Goal: Check status

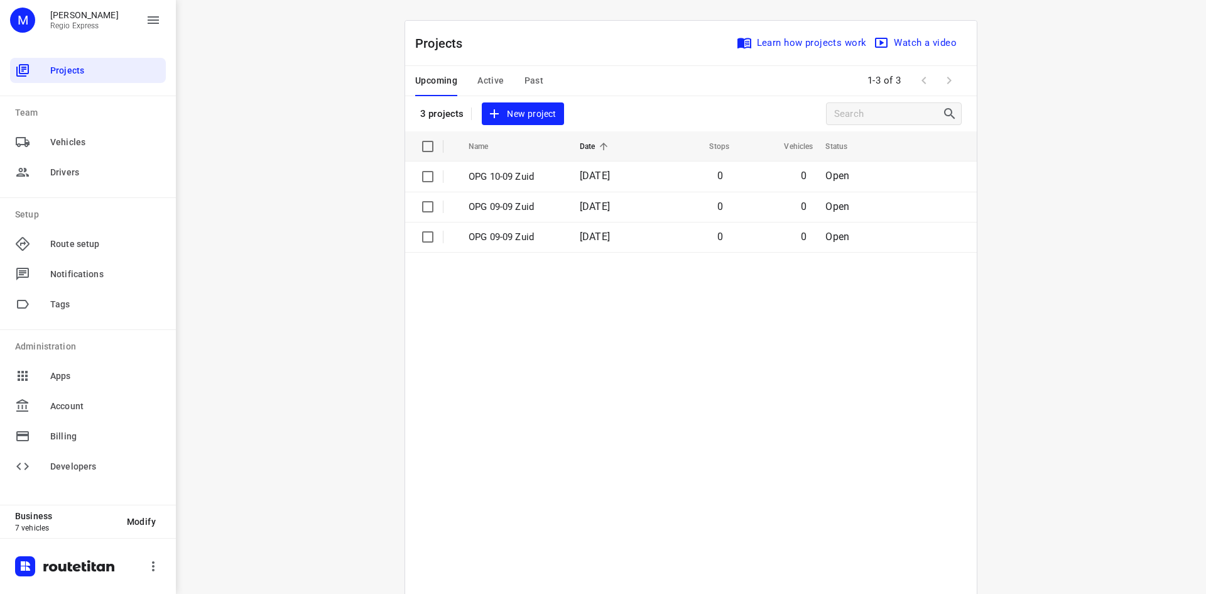
click at [477, 79] on span "Active" at bounding box center [490, 81] width 26 height 16
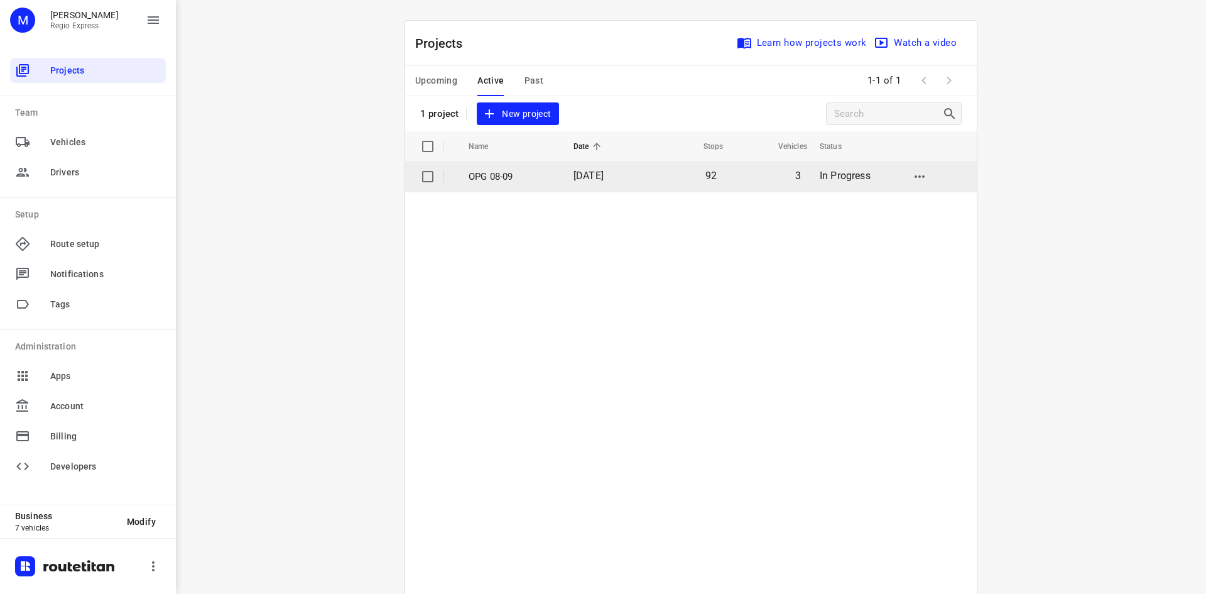
click at [593, 175] on span "[DATE]" at bounding box center [589, 176] width 30 height 12
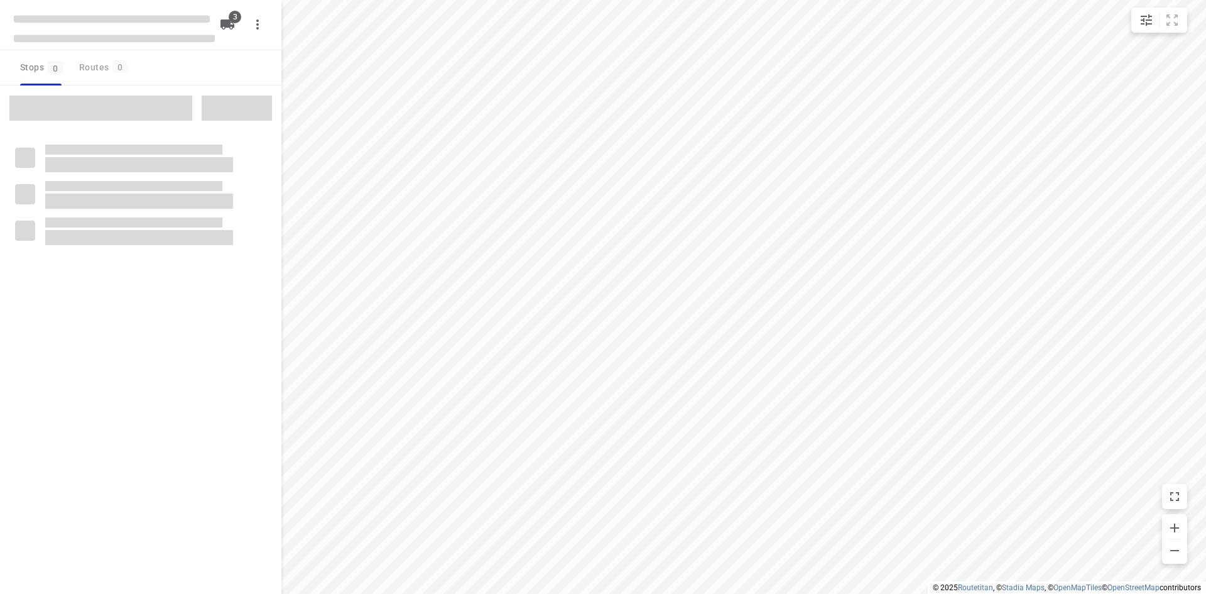
type input "distance"
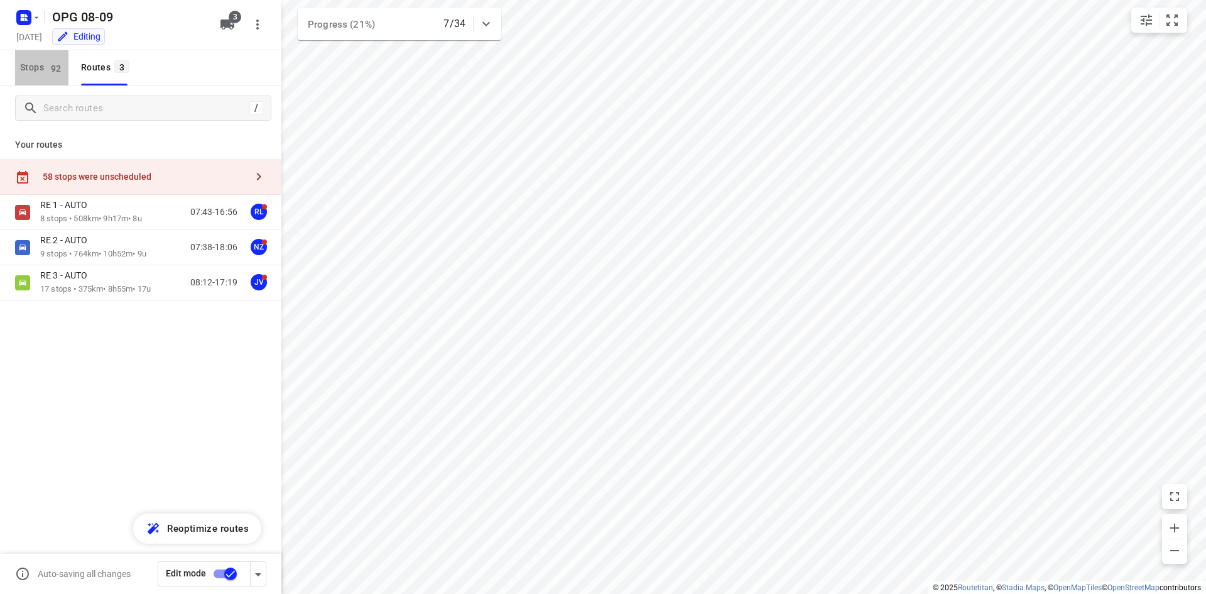
click at [26, 66] on span "Stops 92" at bounding box center [44, 68] width 48 height 16
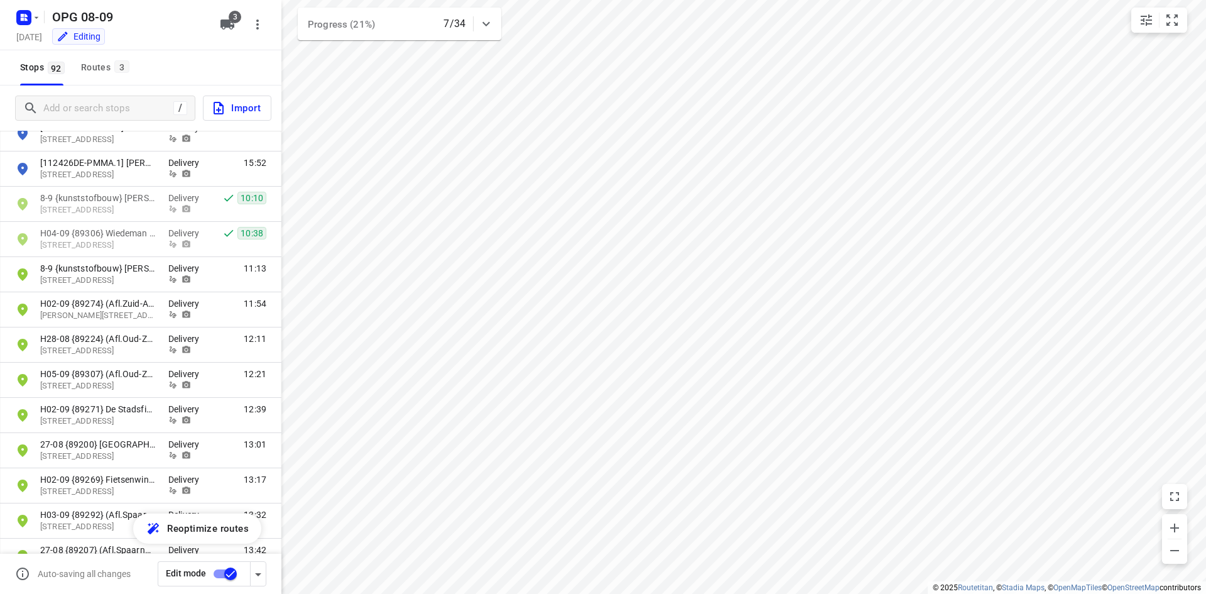
scroll to position [2621, 0]
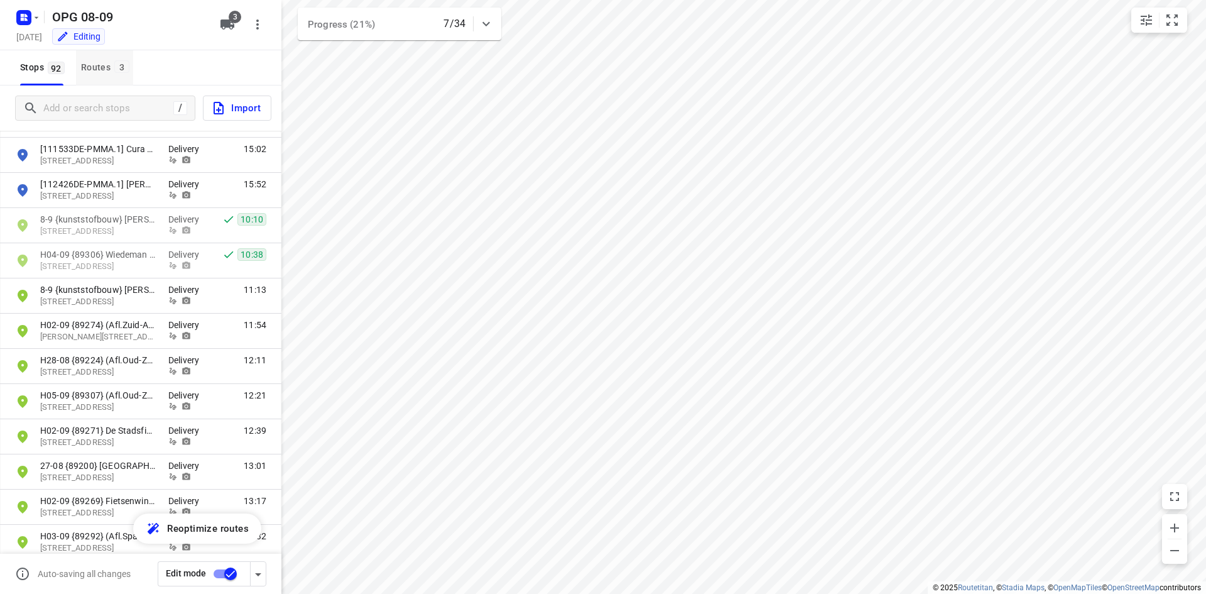
click at [115, 73] on div "Routes 3" at bounding box center [107, 68] width 52 height 16
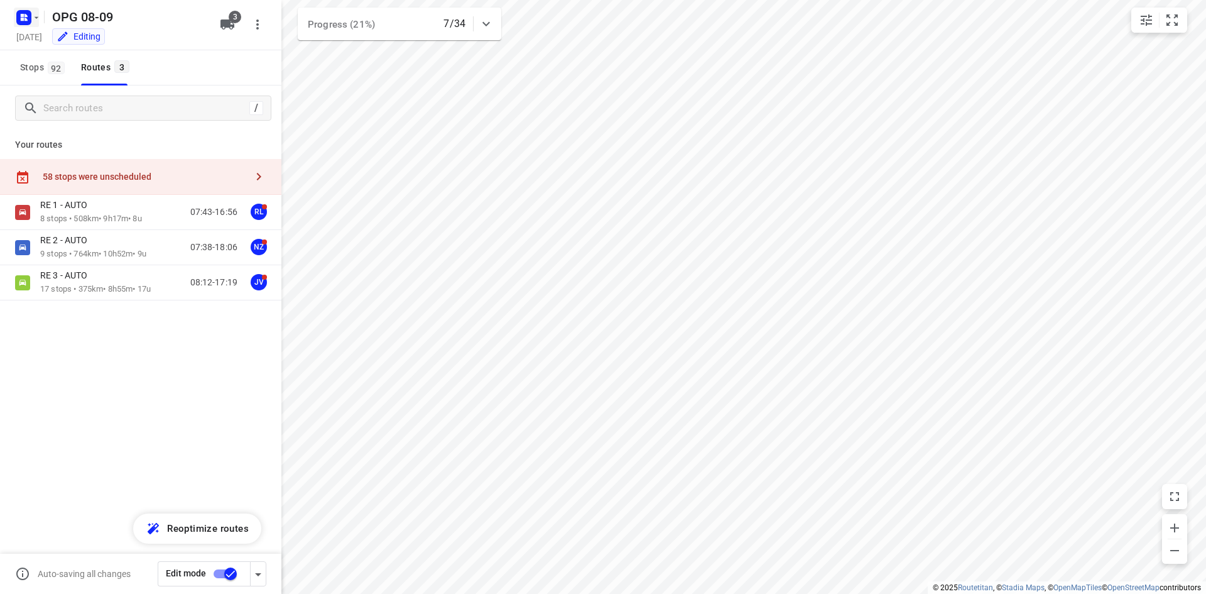
click at [32, 21] on icon "button" at bounding box center [36, 18] width 10 height 10
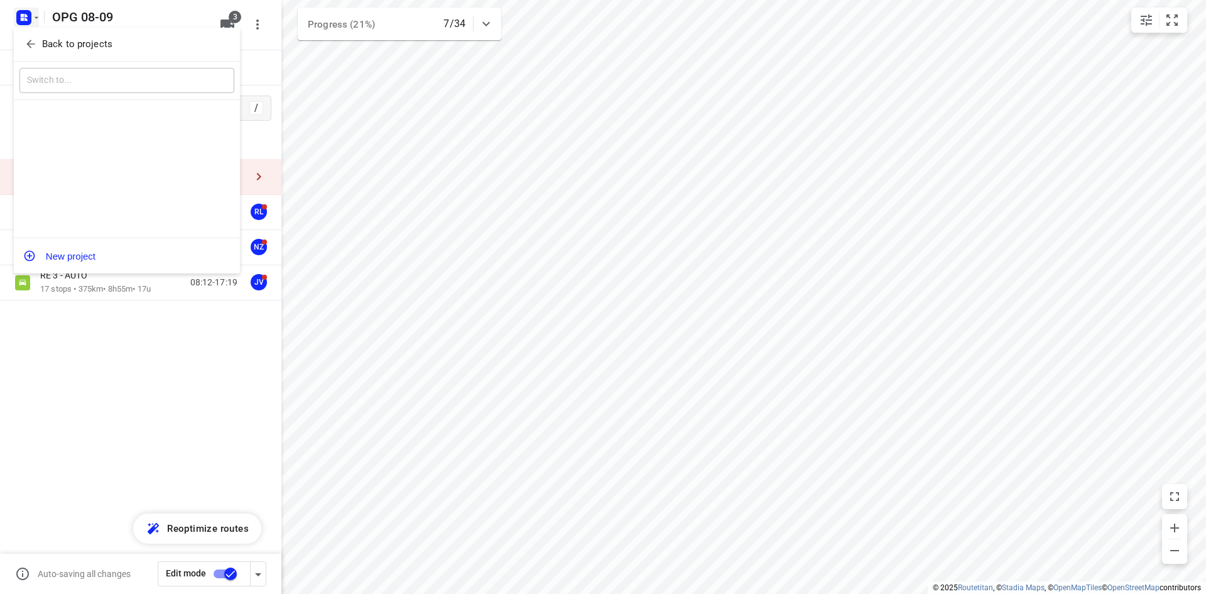
click at [41, 43] on span "Back to projects" at bounding box center [126, 44] width 205 height 14
